Goal: Information Seeking & Learning: Understand process/instructions

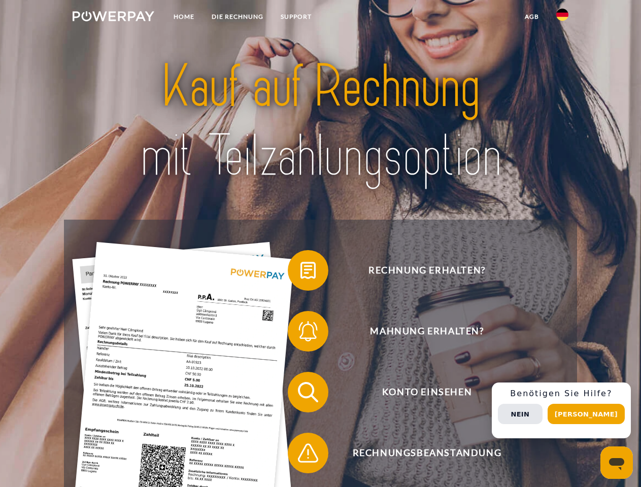
click at [113, 18] on img at bounding box center [114, 16] width 82 height 10
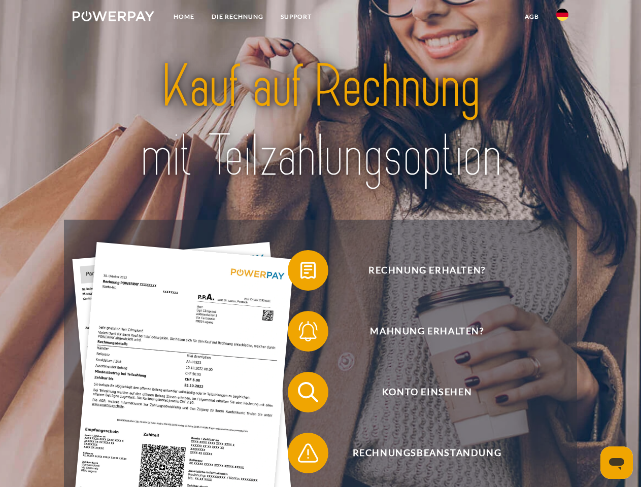
click at [563, 18] on img at bounding box center [563, 15] width 12 height 12
click at [532, 17] on link "agb" at bounding box center [531, 17] width 31 height 18
click at [301, 273] on span at bounding box center [293, 270] width 51 height 51
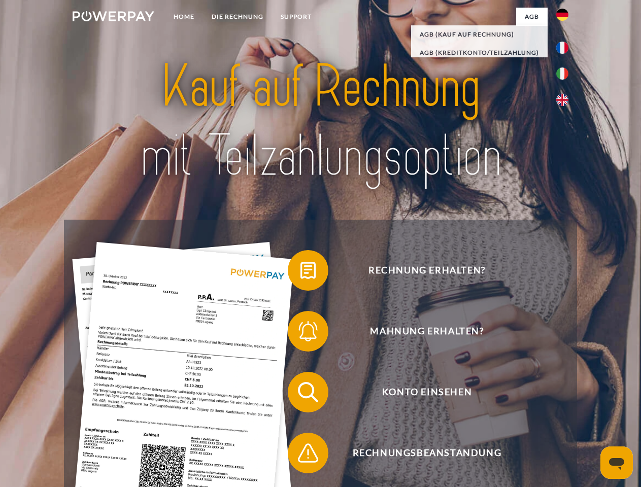
click at [301, 334] on span at bounding box center [293, 331] width 51 height 51
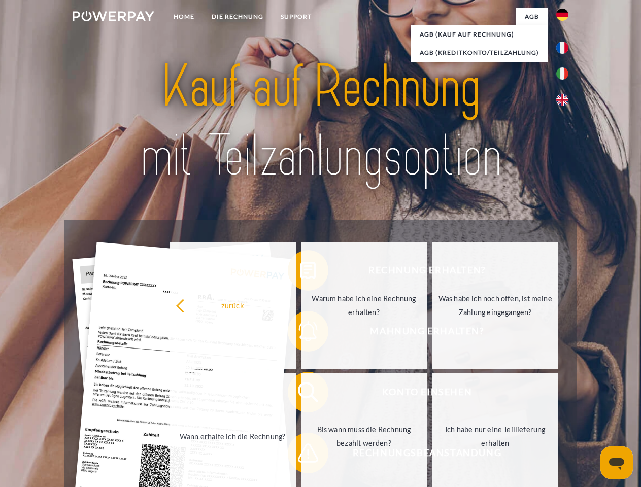
click at [301, 395] on link "Bis wann muss die Rechnung bezahlt werden?" at bounding box center [364, 436] width 126 height 127
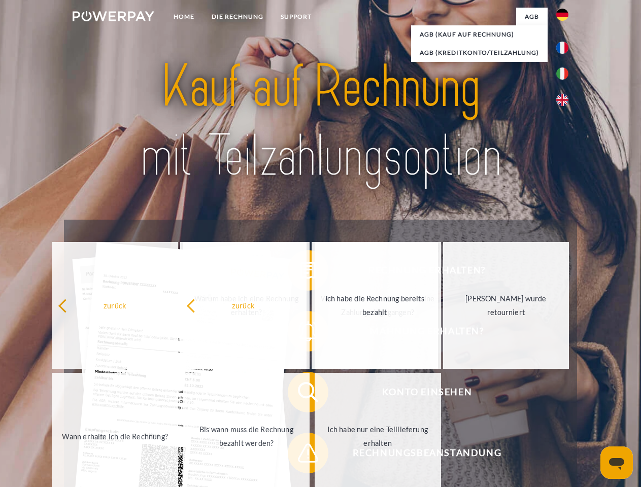
click at [301, 456] on span at bounding box center [293, 453] width 51 height 51
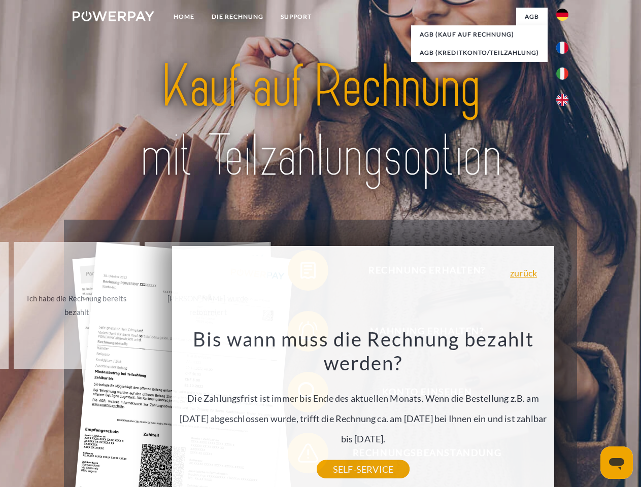
click at [565, 411] on div "Rechnung erhalten? Mahnung erhalten? Konto einsehen" at bounding box center [320, 423] width 513 height 406
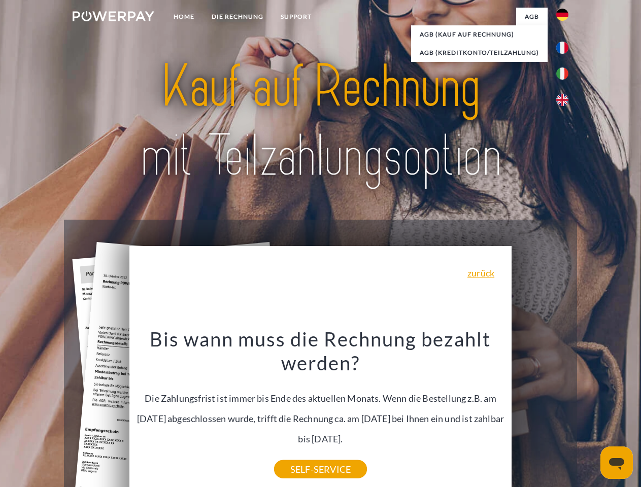
click at [540, 413] on span "Konto einsehen" at bounding box center [427, 392] width 249 height 41
click at [590, 414] on header "Home DIE RECHNUNG SUPPORT" at bounding box center [320, 350] width 641 height 701
